Goal: Transaction & Acquisition: Obtain resource

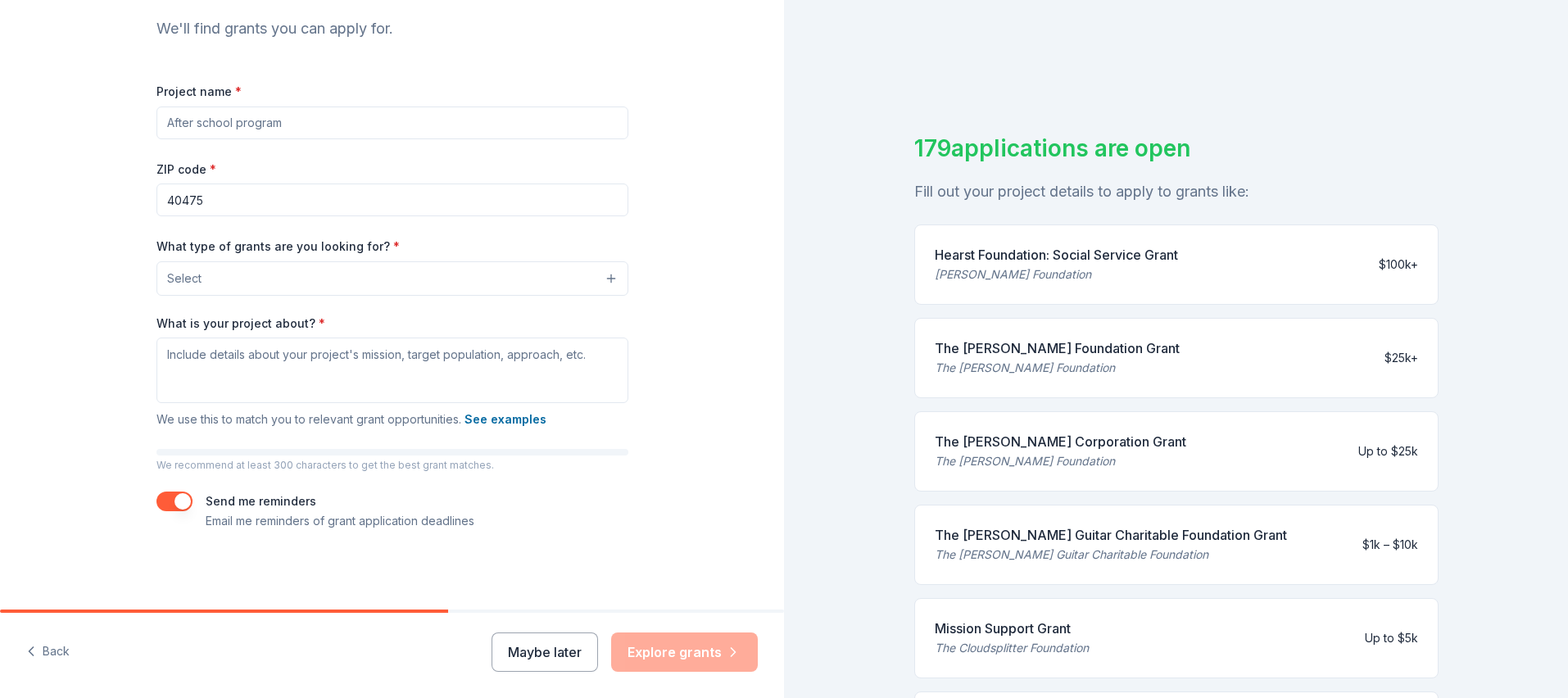
click at [399, 128] on input "Project name *" at bounding box center [392, 123] width 472 height 33
type input "Habitat for Humanity"
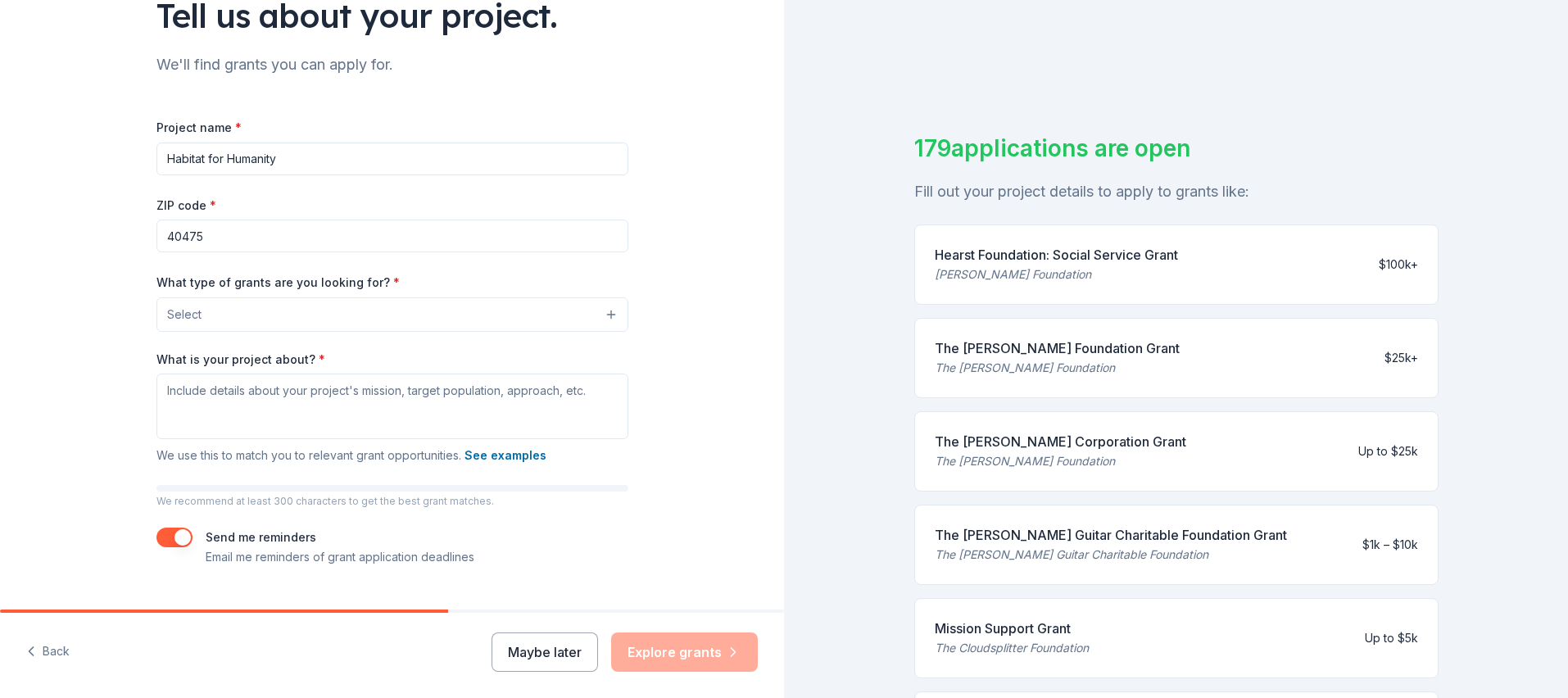
scroll to position [131, 0]
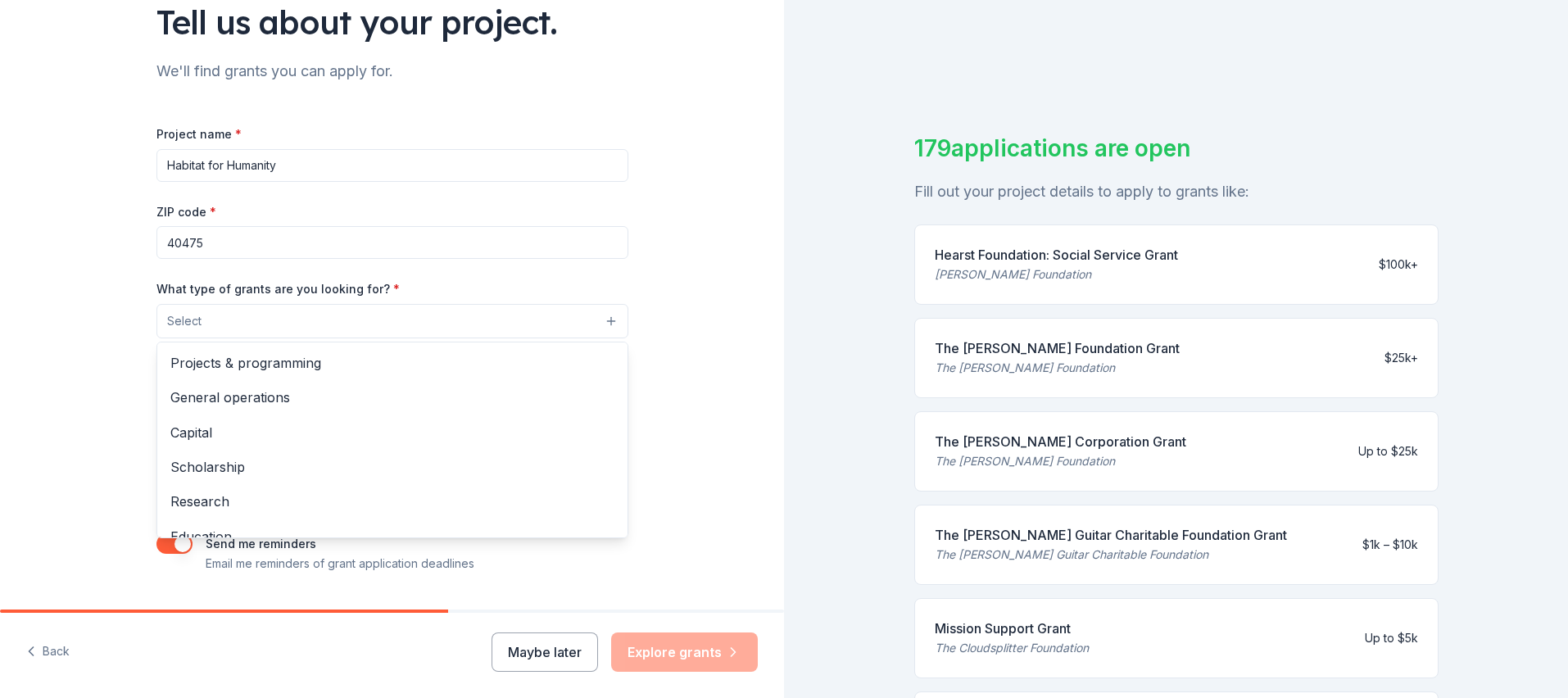
click at [416, 313] on button "Select" at bounding box center [392, 321] width 472 height 35
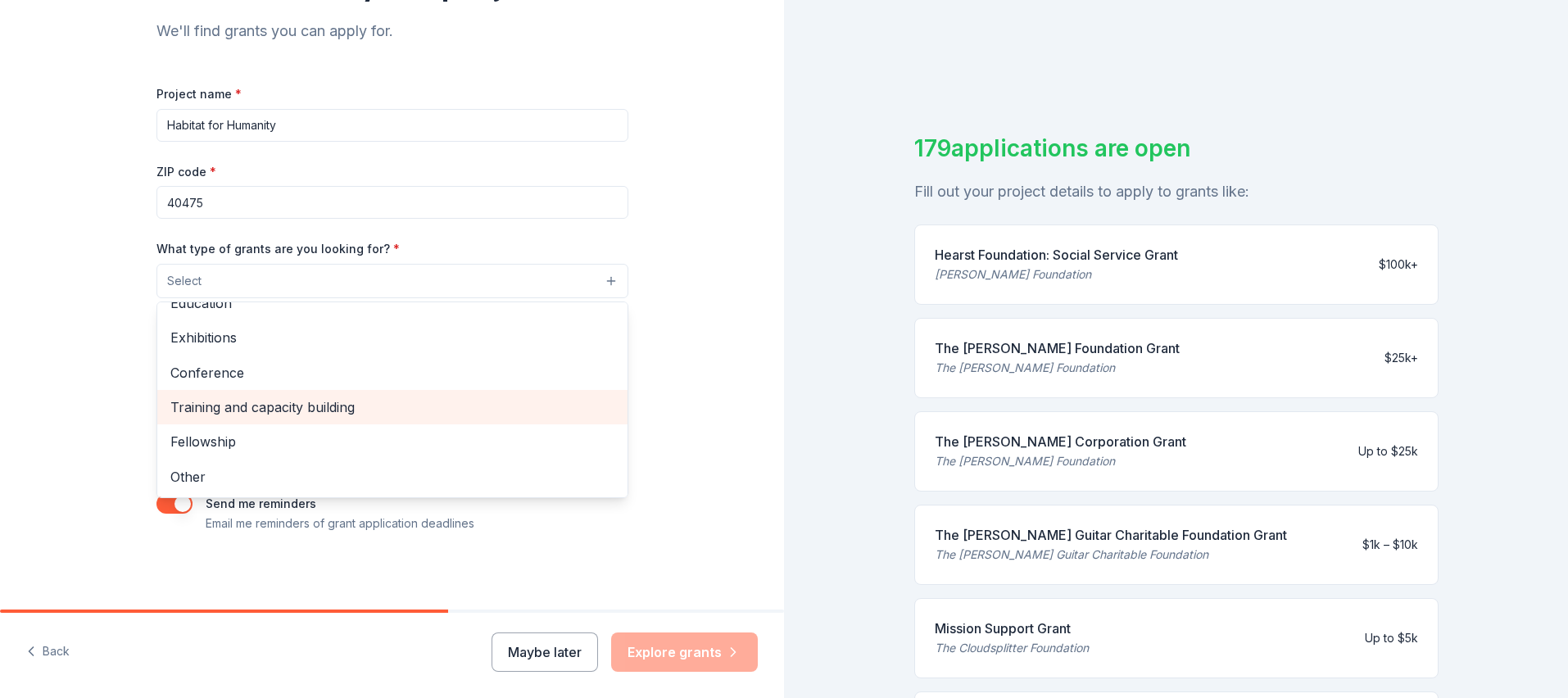
scroll to position [174, 0]
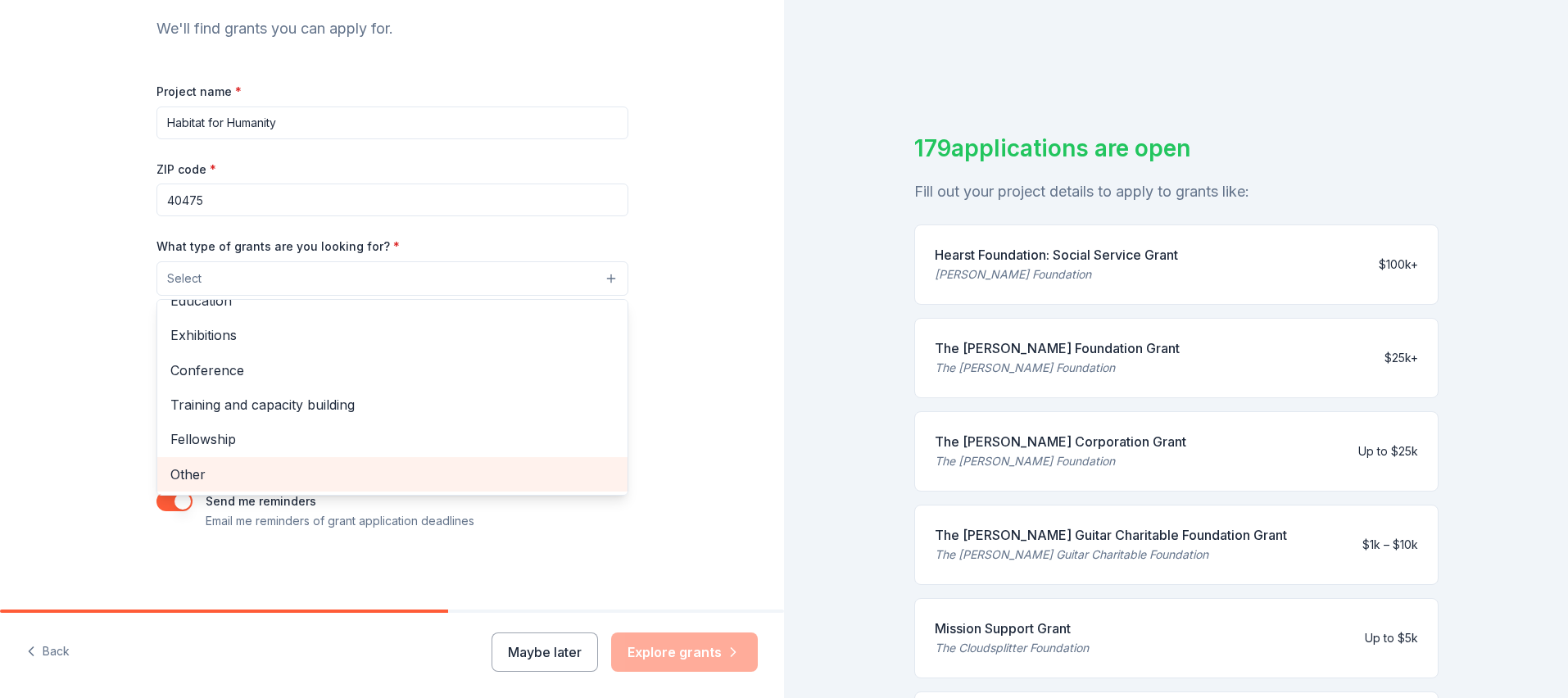
drag, startPoint x: 238, startPoint y: 484, endPoint x: 229, endPoint y: 480, distance: 9.8
click at [238, 483] on span "Other" at bounding box center [393, 474] width 444 height 21
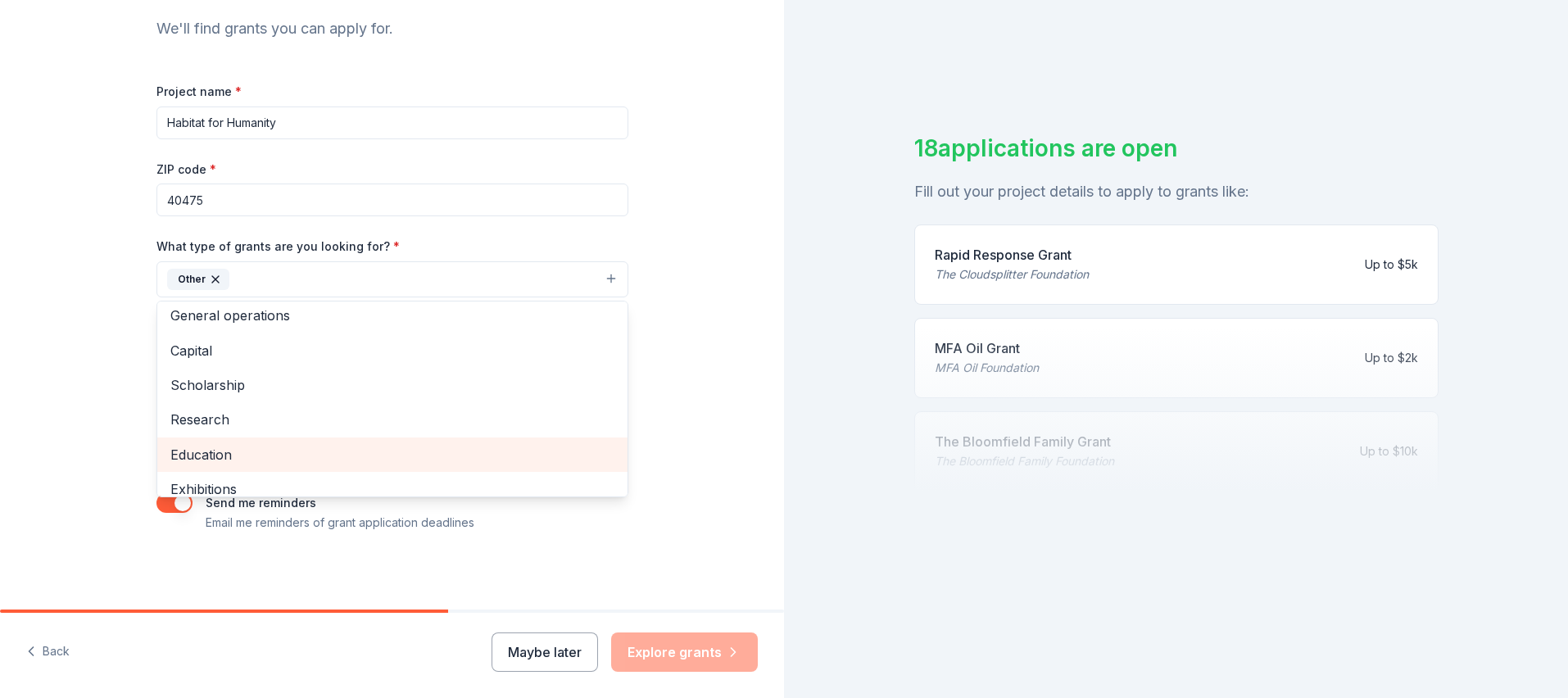
scroll to position [0, 0]
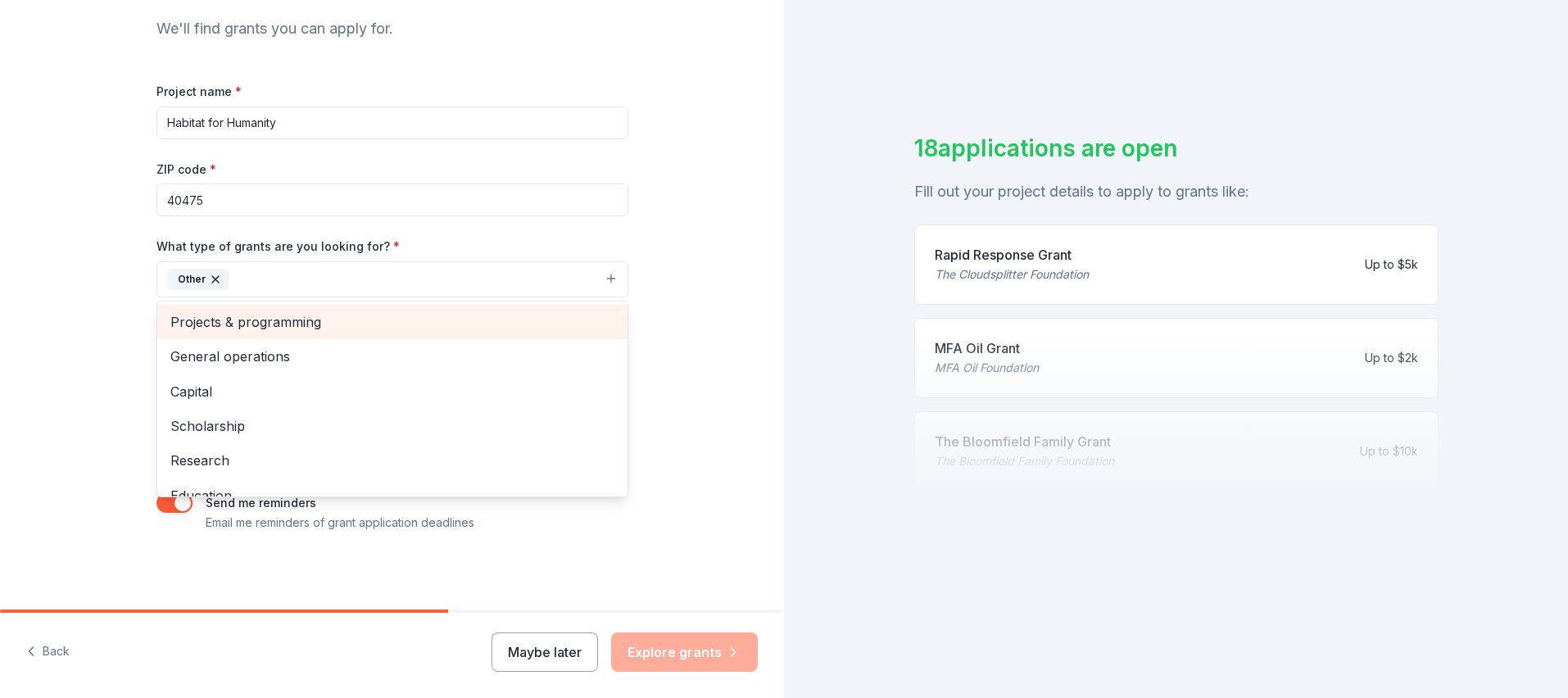
click at [294, 321] on span "Projects & programming" at bounding box center [393, 321] width 444 height 21
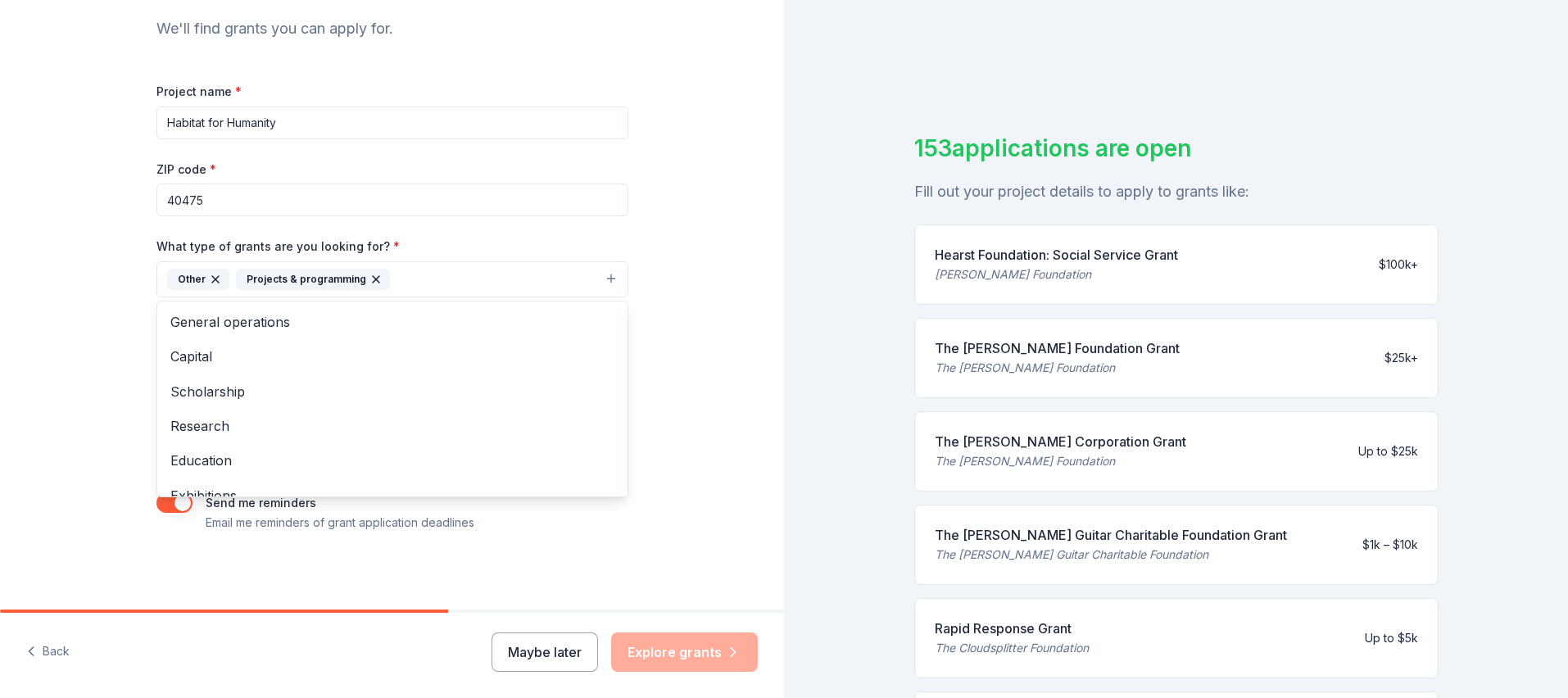
click at [791, 348] on div "Tell us about your project. We'll find grants you can apply for. Project name *…" at bounding box center [784, 349] width 1568 height 698
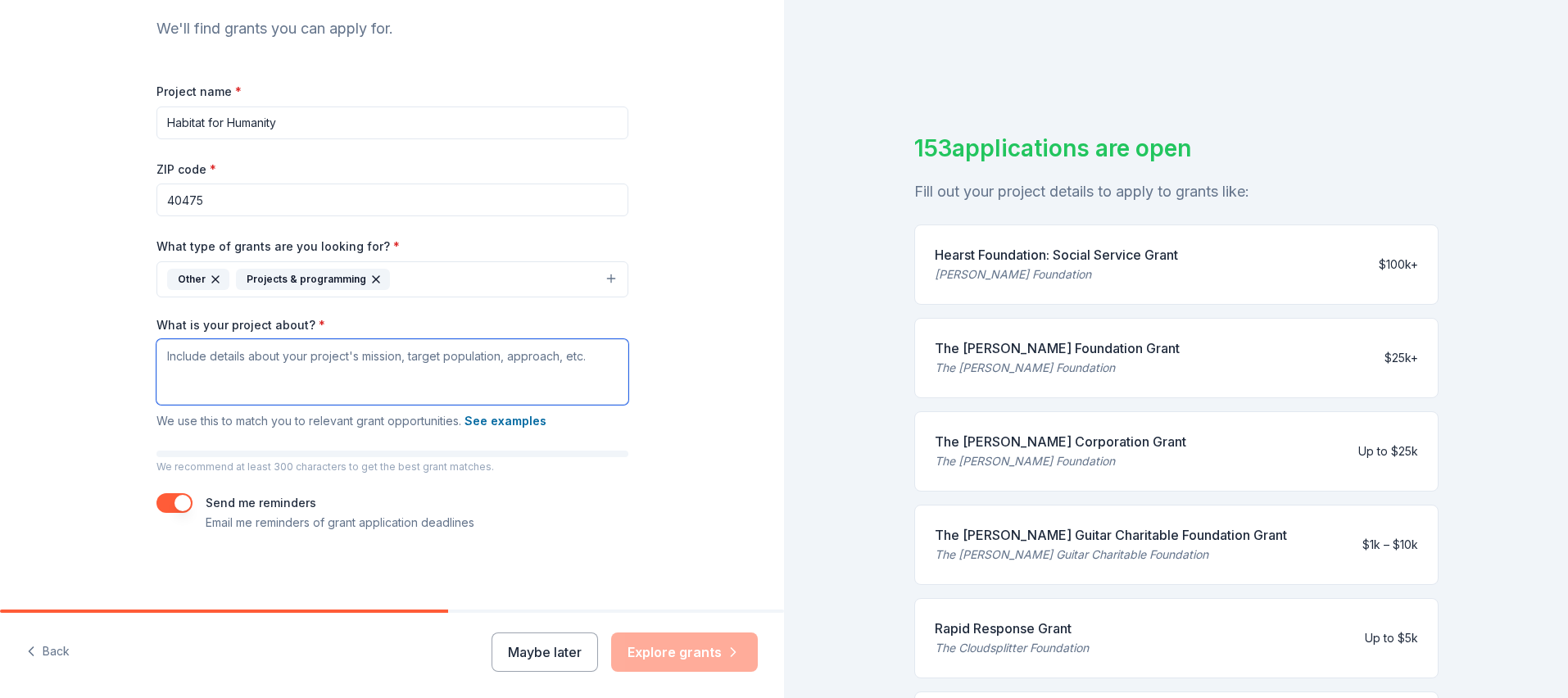
click at [180, 362] on textarea "What is your project about? *" at bounding box center [392, 372] width 472 height 66
paste textarea "Seeking to put [DEMOGRAPHIC_DATA]'s love into action, we bring people together …"
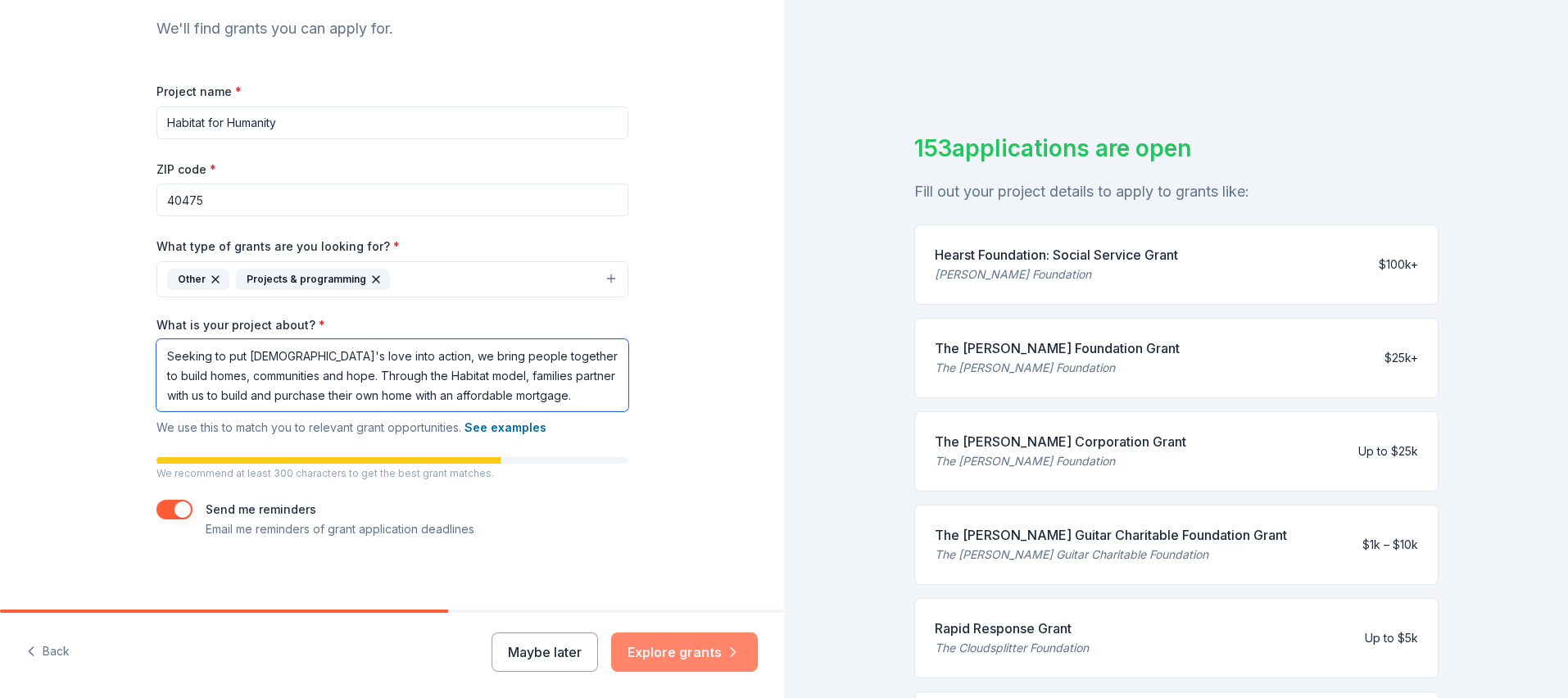
type textarea "Seeking to put [DEMOGRAPHIC_DATA]'s love into action, we bring people together …"
click at [710, 659] on button "Explore grants" at bounding box center [684, 652] width 147 height 39
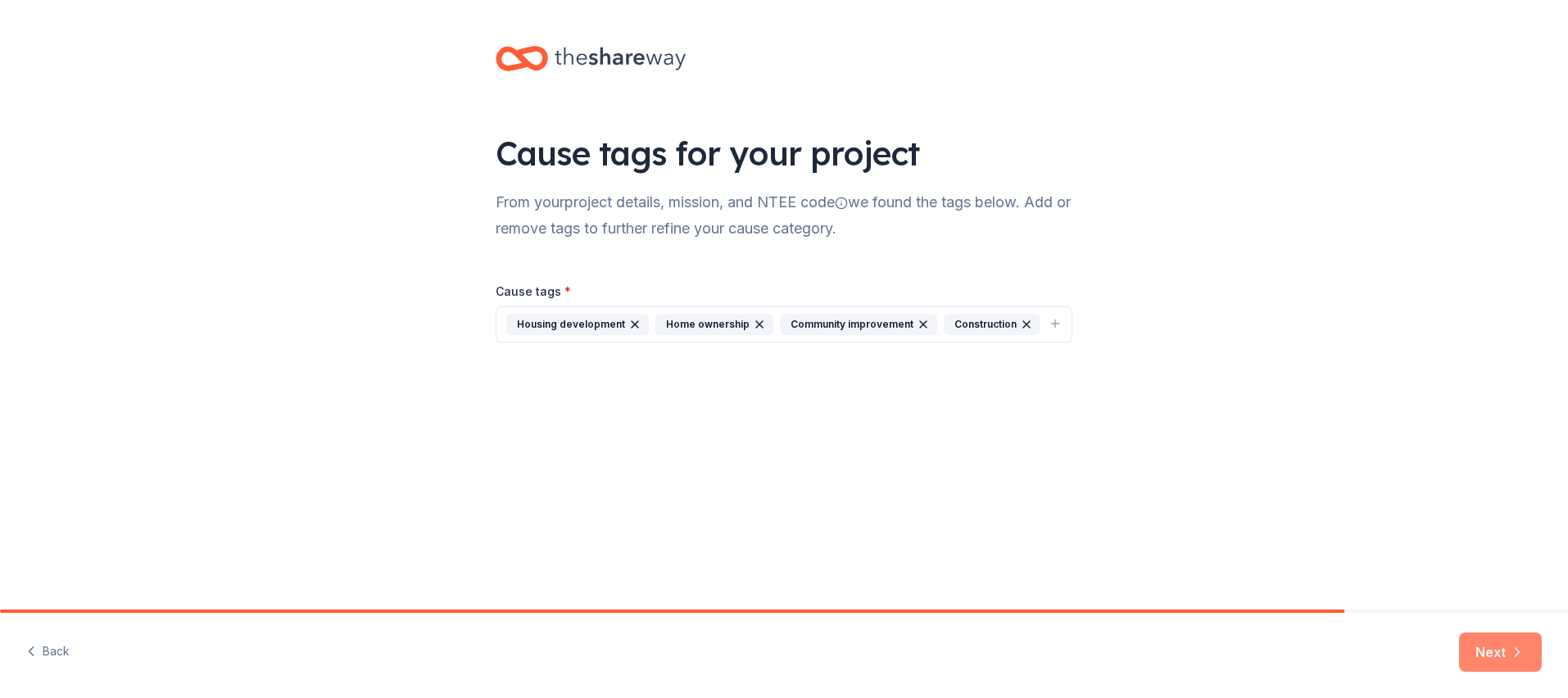
click at [1511, 654] on icon "button" at bounding box center [1517, 652] width 16 height 16
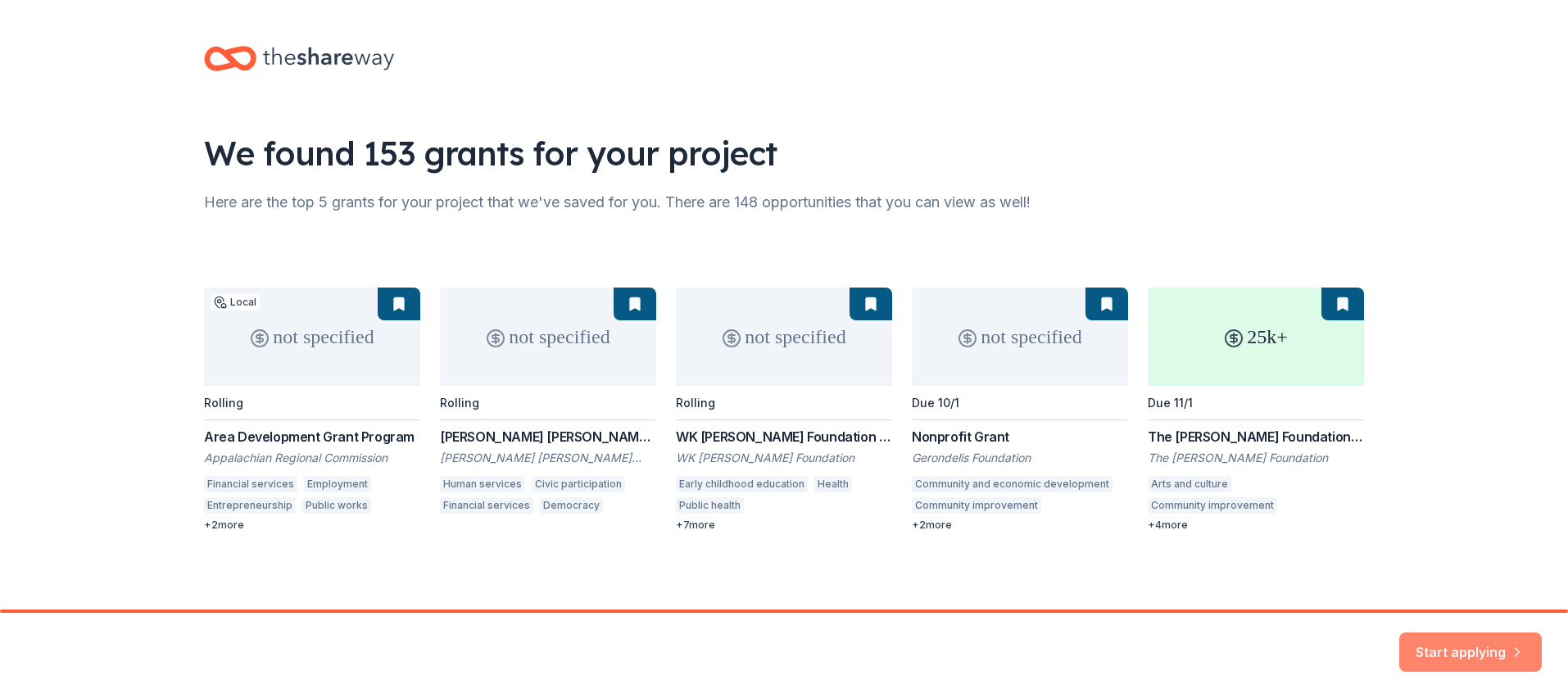
click at [1460, 643] on button "Start applying" at bounding box center [1470, 642] width 142 height 39
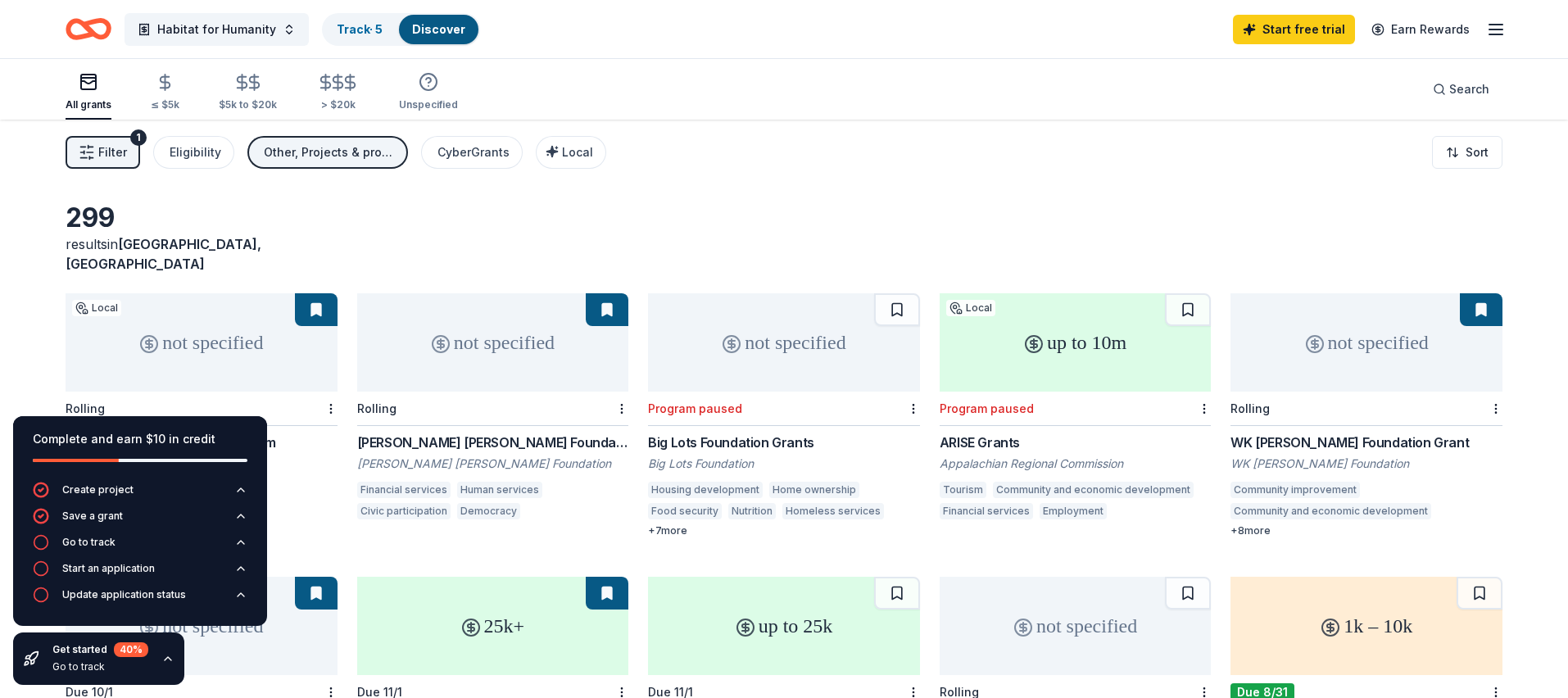
click at [1218, 128] on div "Filter 1 Eligibility Other, Projects & programming CyberGrants Local Sort" at bounding box center [784, 153] width 1568 height 66
click at [1284, 22] on link "Start free trial" at bounding box center [1293, 29] width 122 height 29
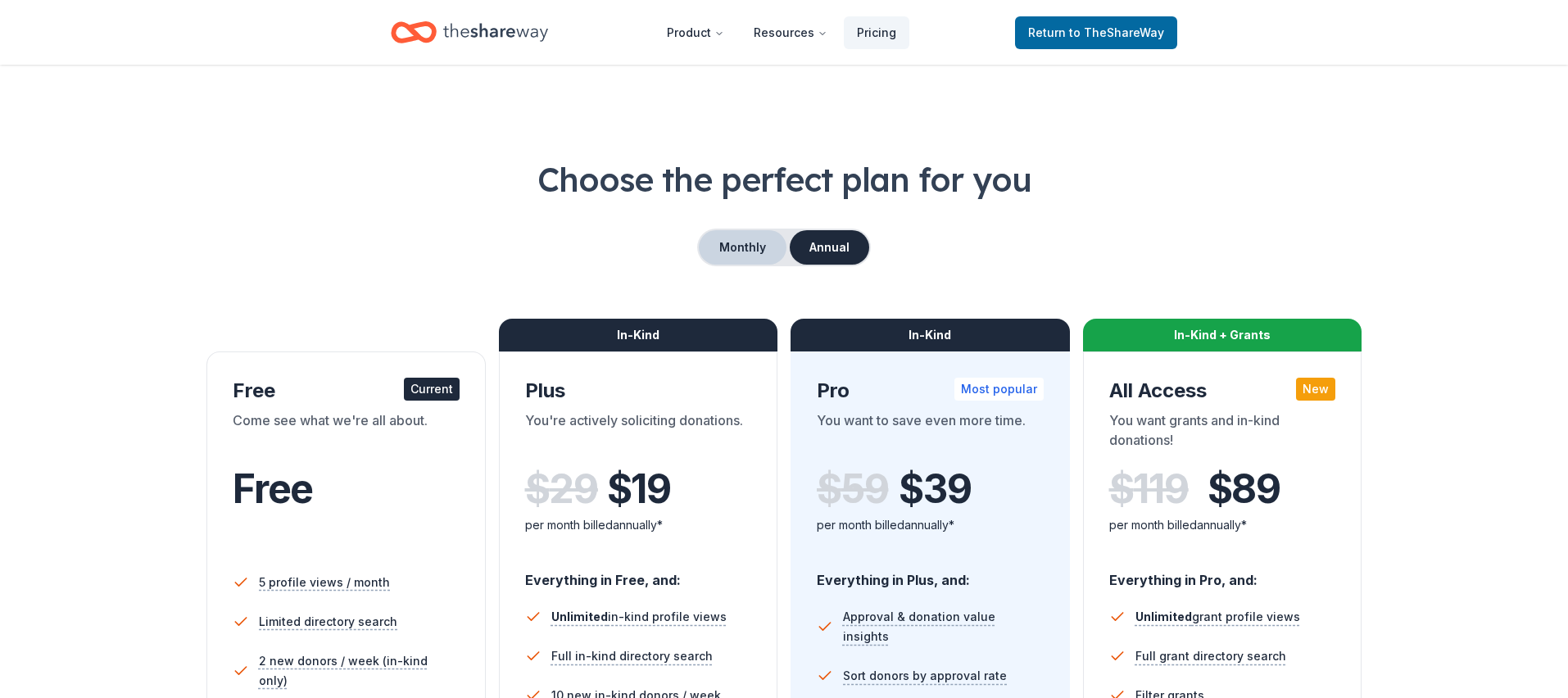
click at [757, 249] on button "Monthly" at bounding box center [743, 247] width 88 height 35
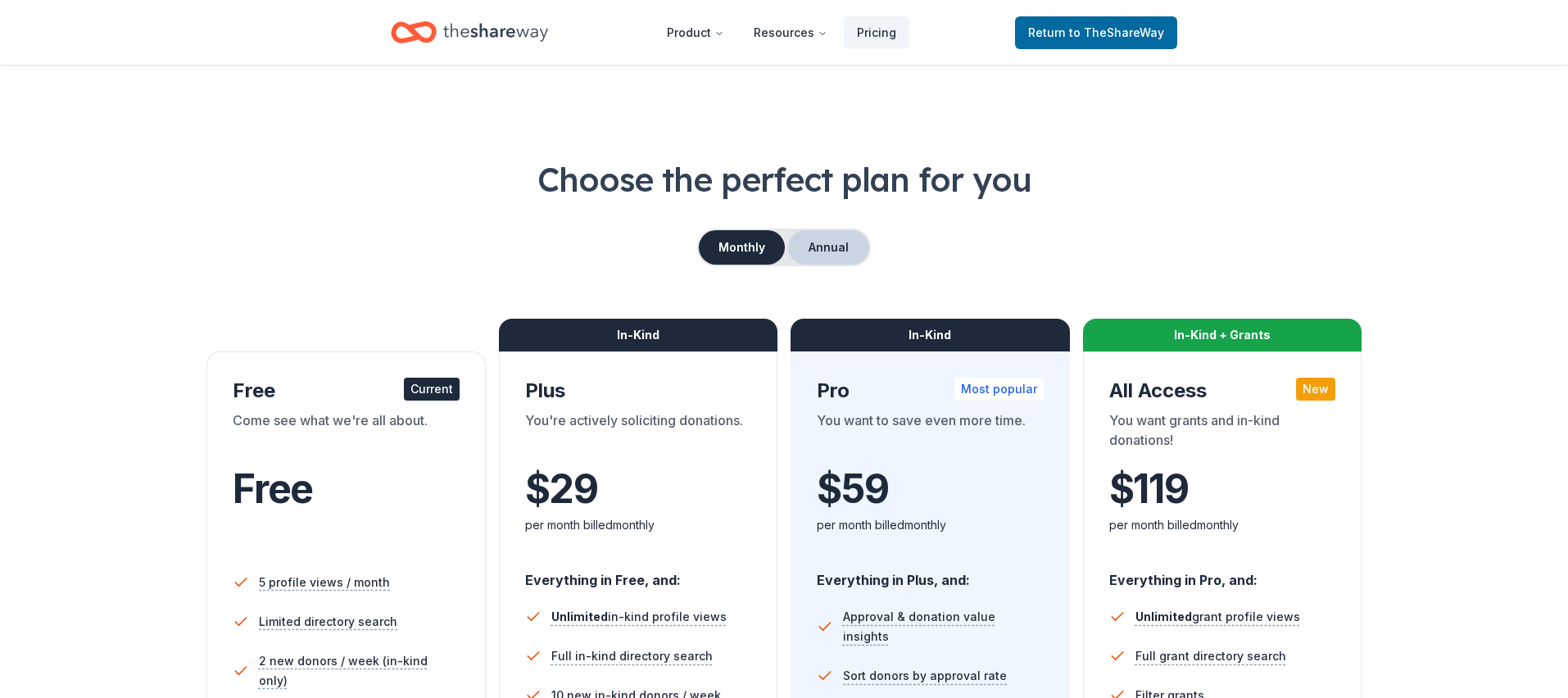
click at [816, 239] on button "Annual" at bounding box center [828, 247] width 81 height 35
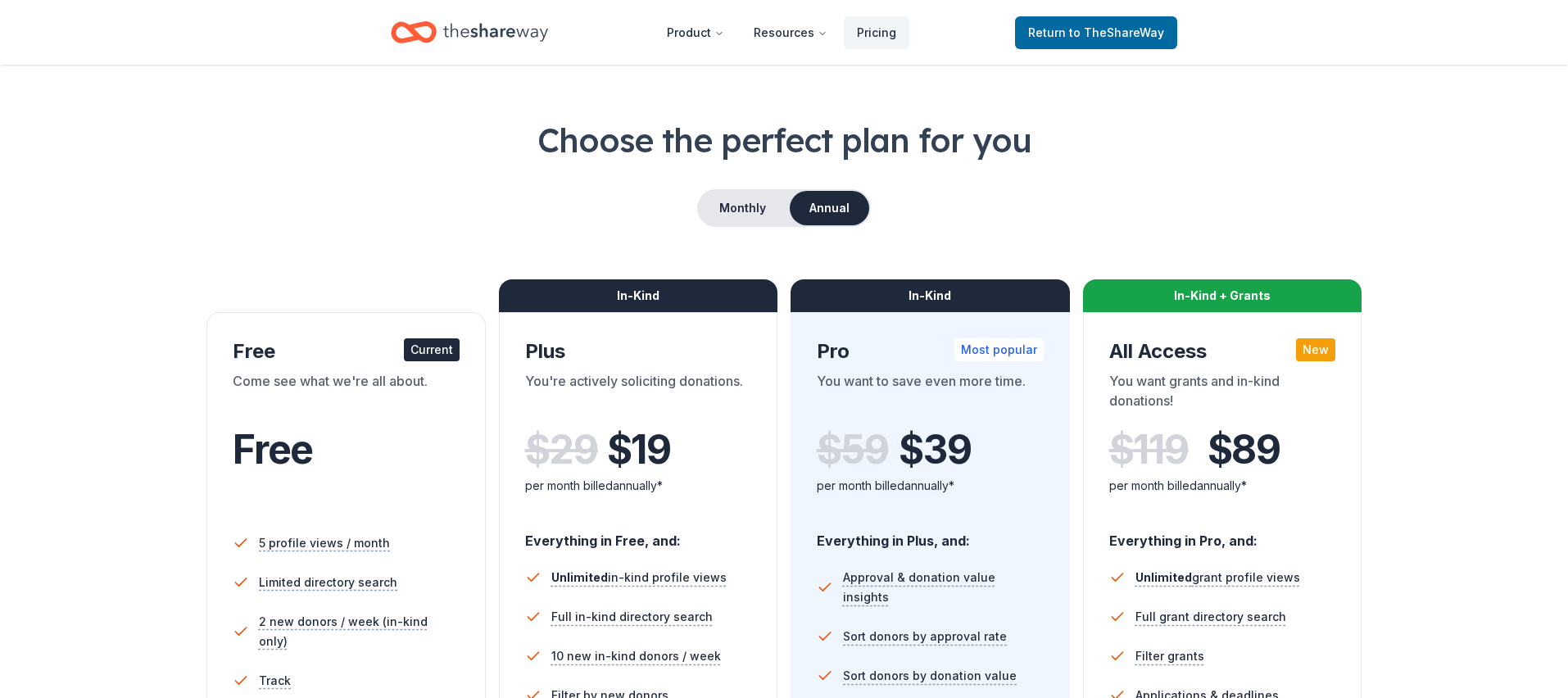
scroll to position [71, 0]
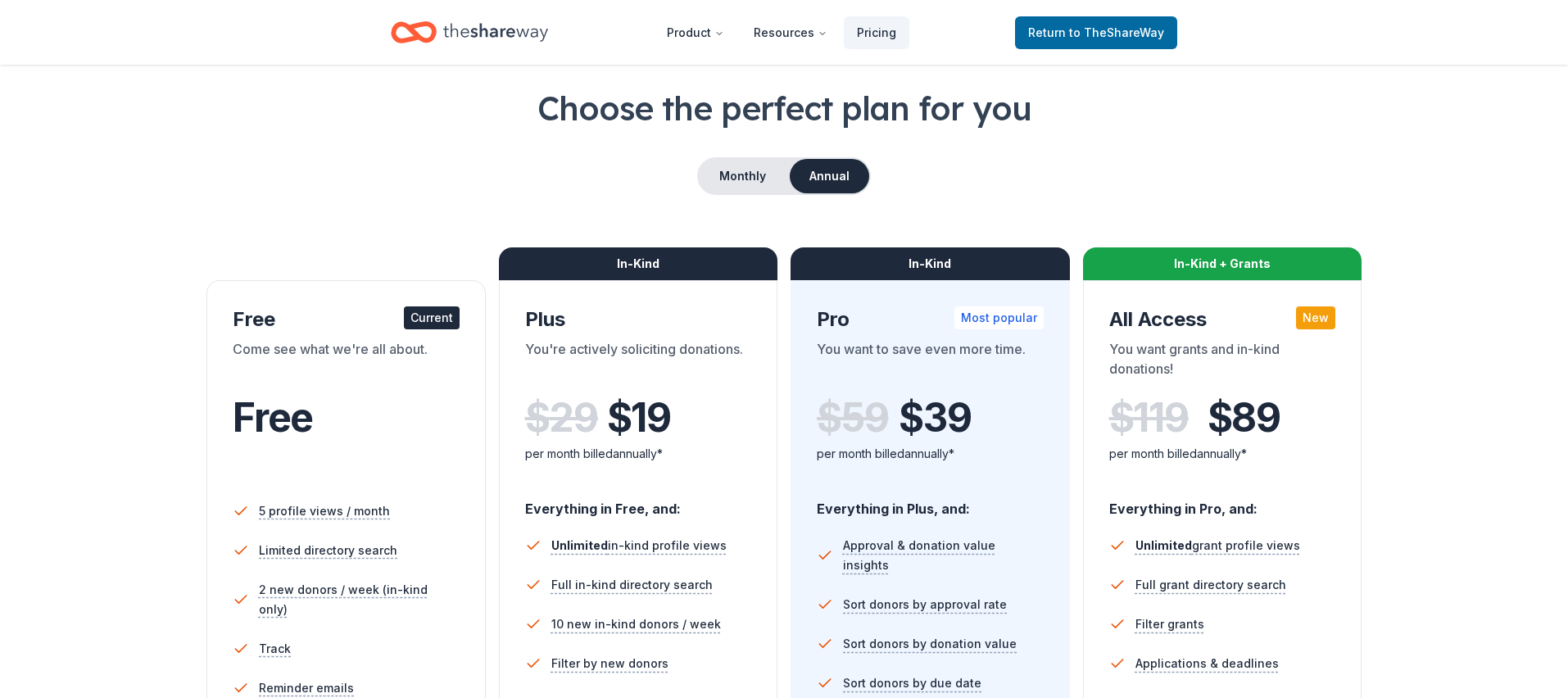
click at [426, 311] on div "Current" at bounding box center [432, 318] width 56 height 23
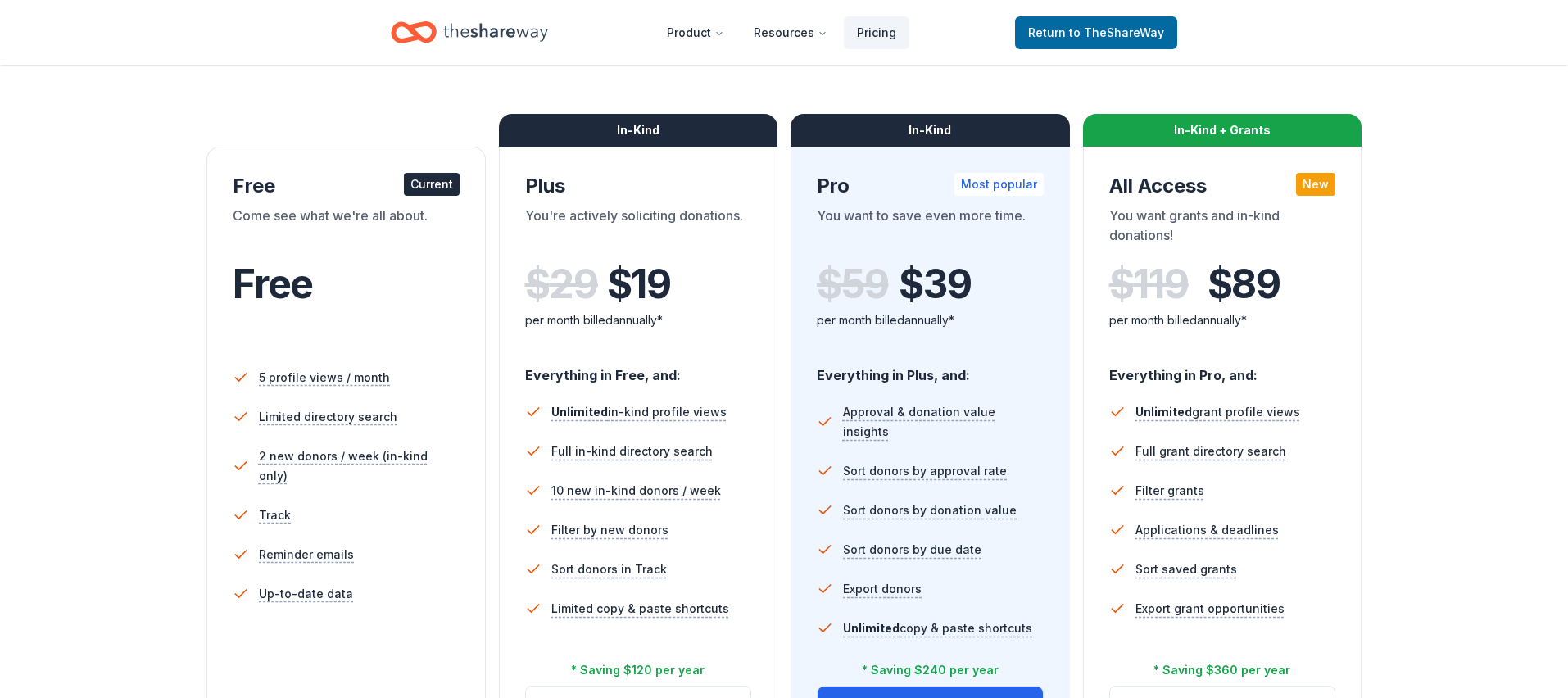
scroll to position [203, 0]
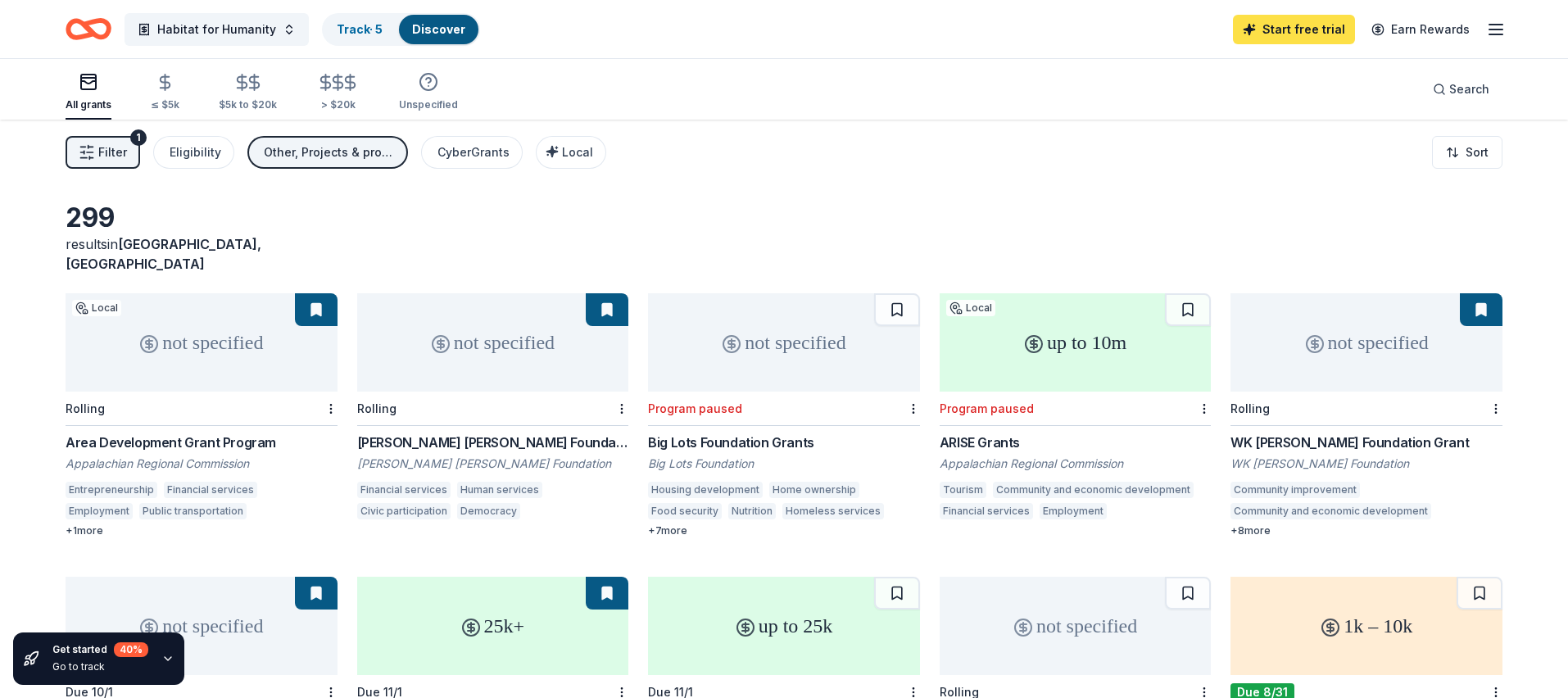
click at [1278, 36] on link "Start free trial" at bounding box center [1293, 29] width 122 height 29
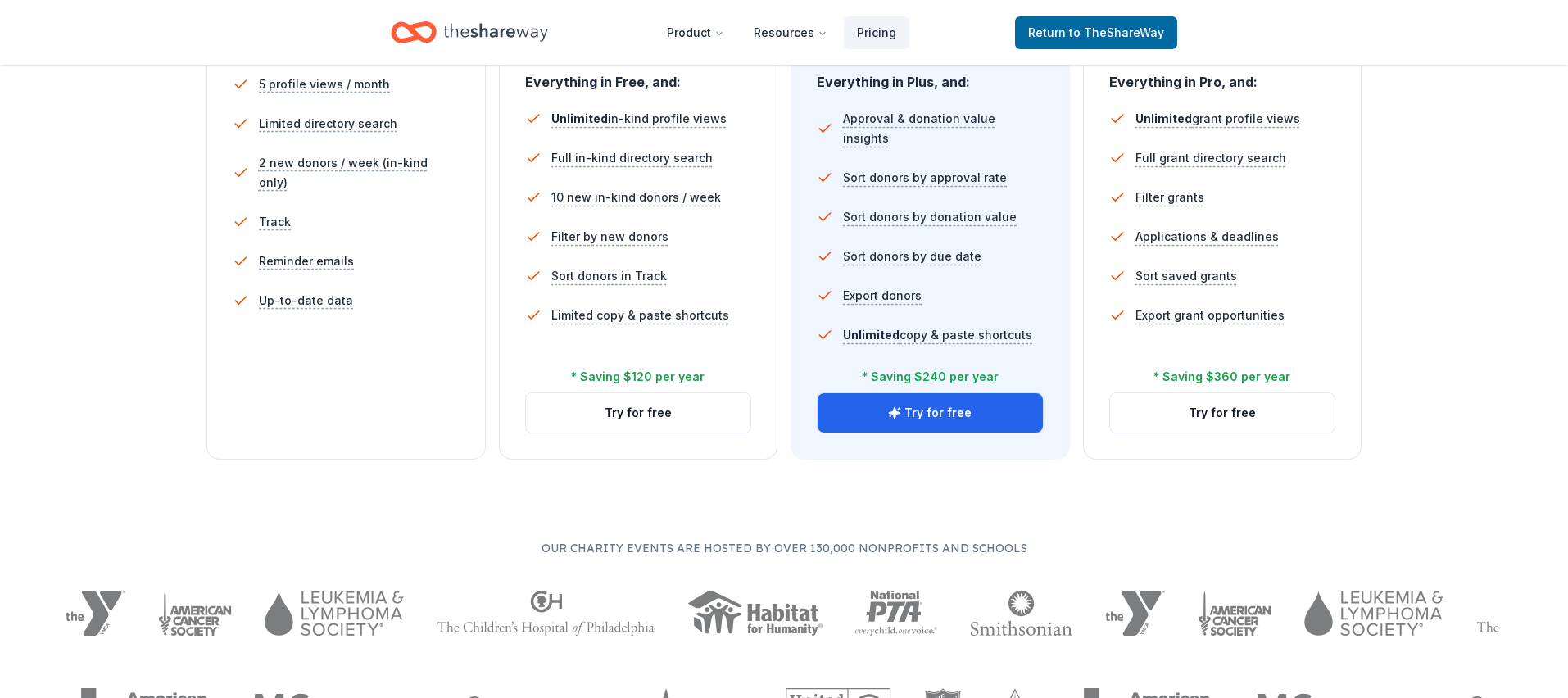
scroll to position [502, 0]
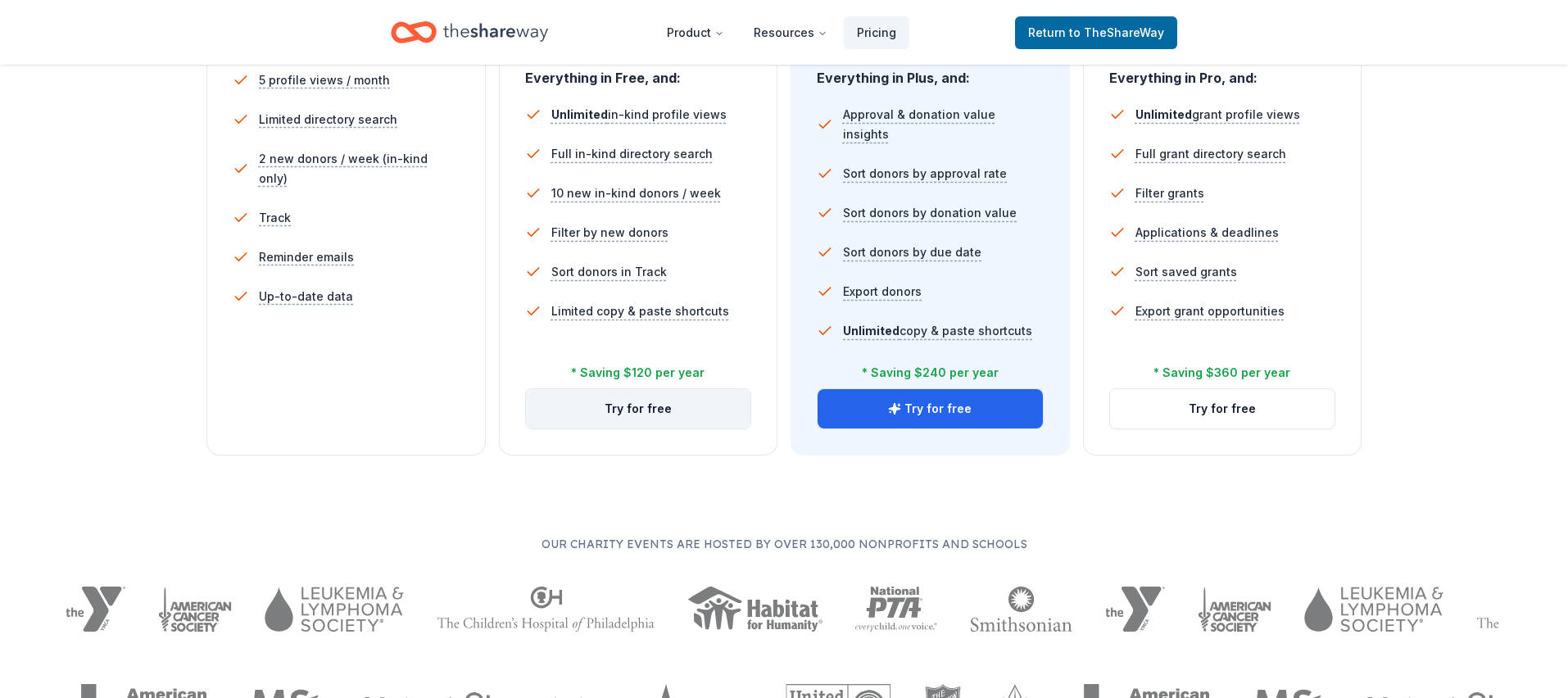
click at [620, 415] on button "Try for free" at bounding box center [639, 408] width 226 height 39
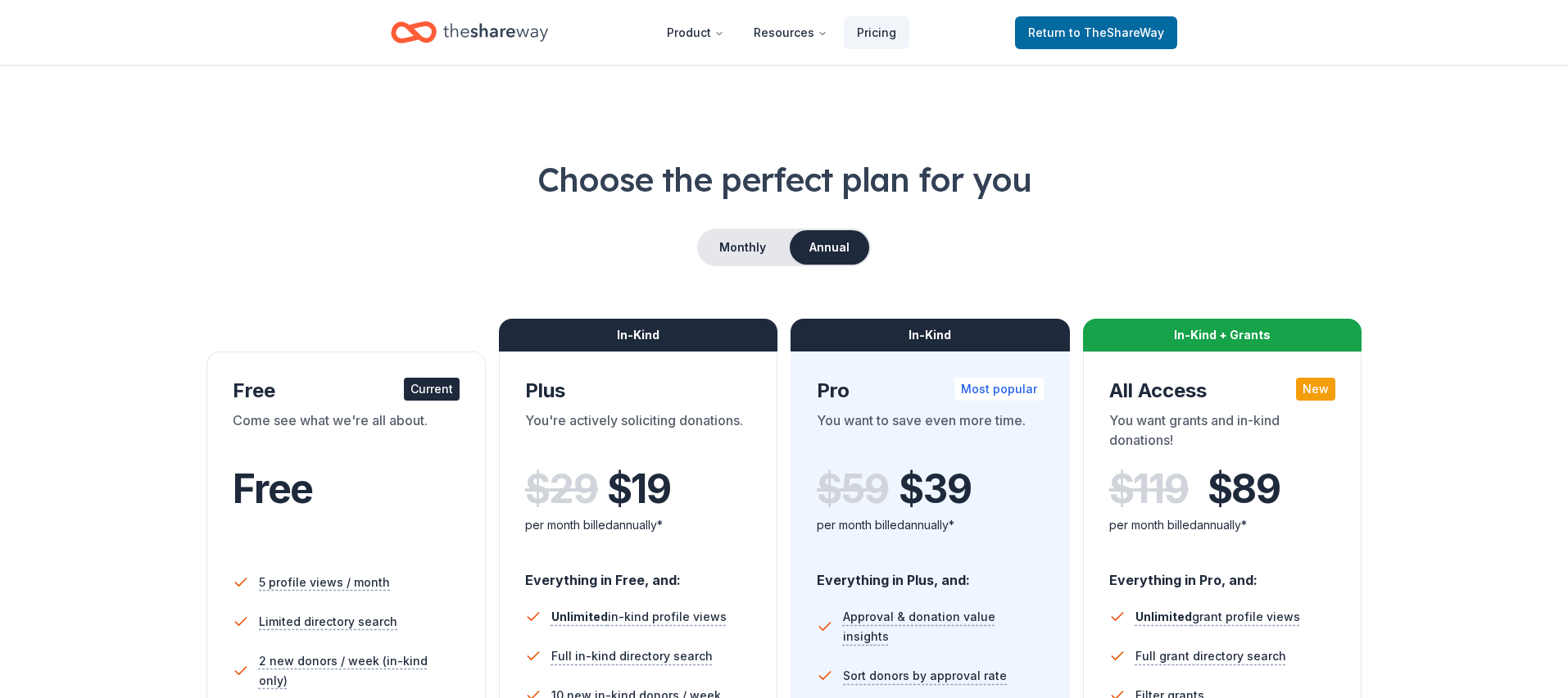
click at [519, 40] on icon "Home" at bounding box center [496, 33] width 105 height 34
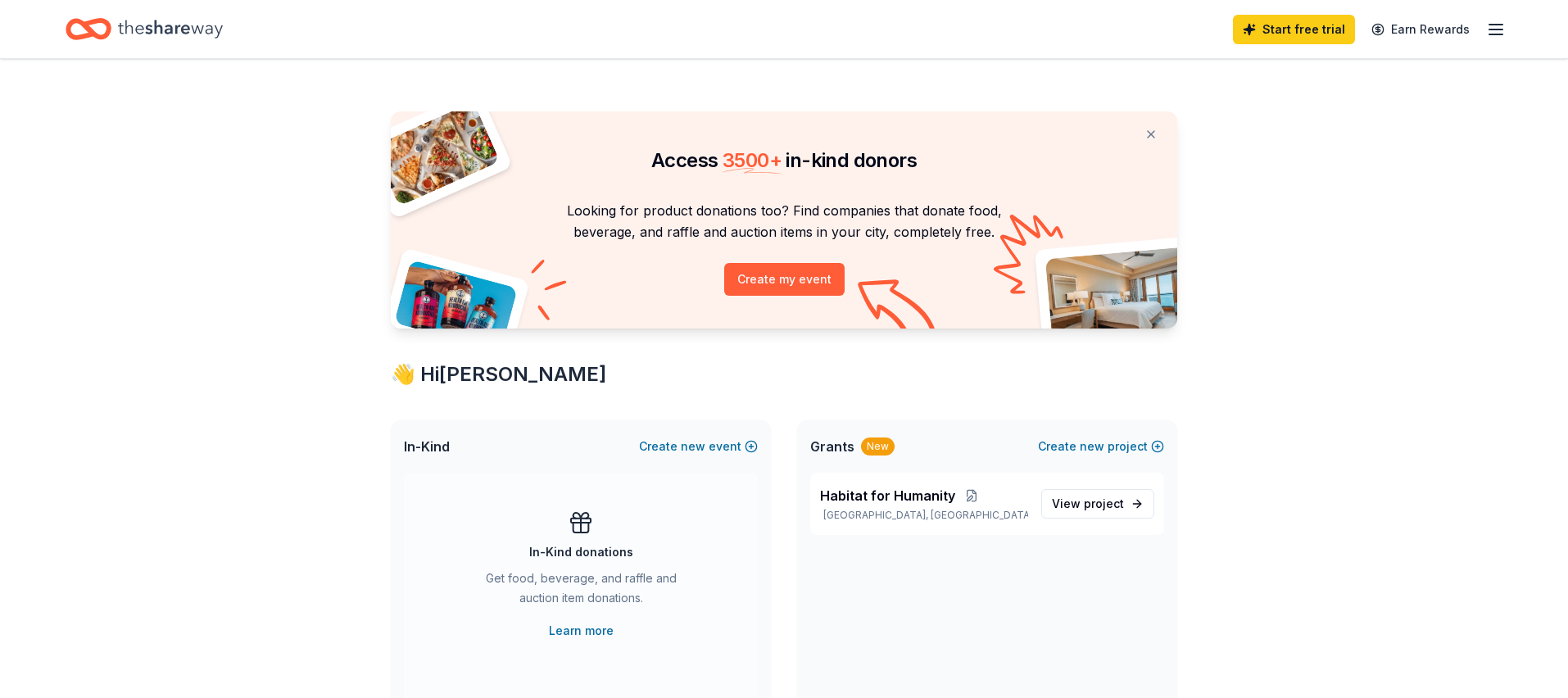
click at [1501, 29] on line "button" at bounding box center [1496, 29] width 13 height 0
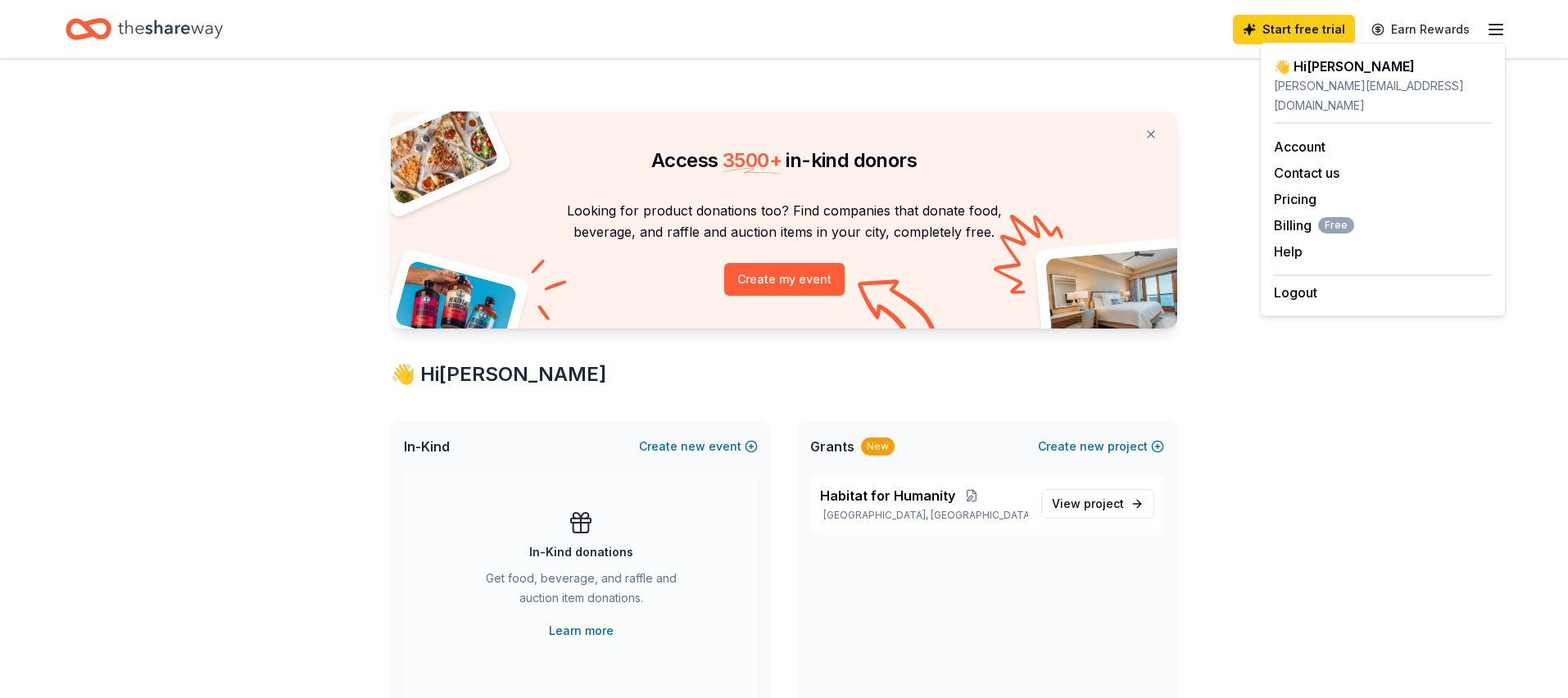
click at [1356, 552] on div "Access 3500 + in-kind donors Looking for product donations too? Find companies …" at bounding box center [784, 646] width 1568 height 1174
